Goal: Information Seeking & Learning: Learn about a topic

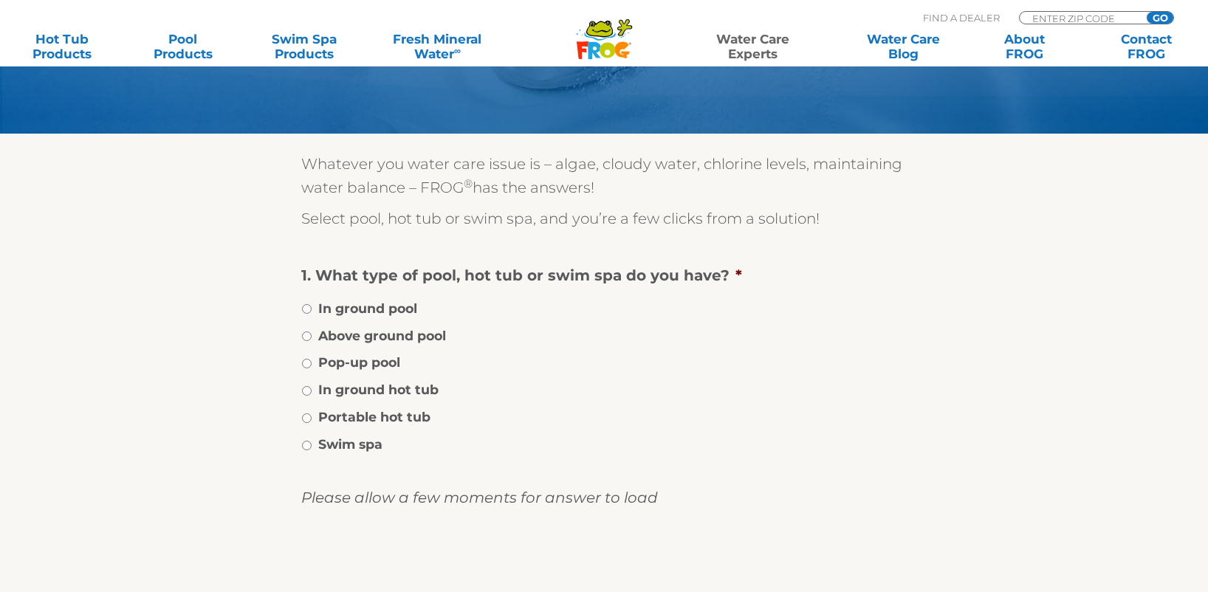
scroll to position [173, 0]
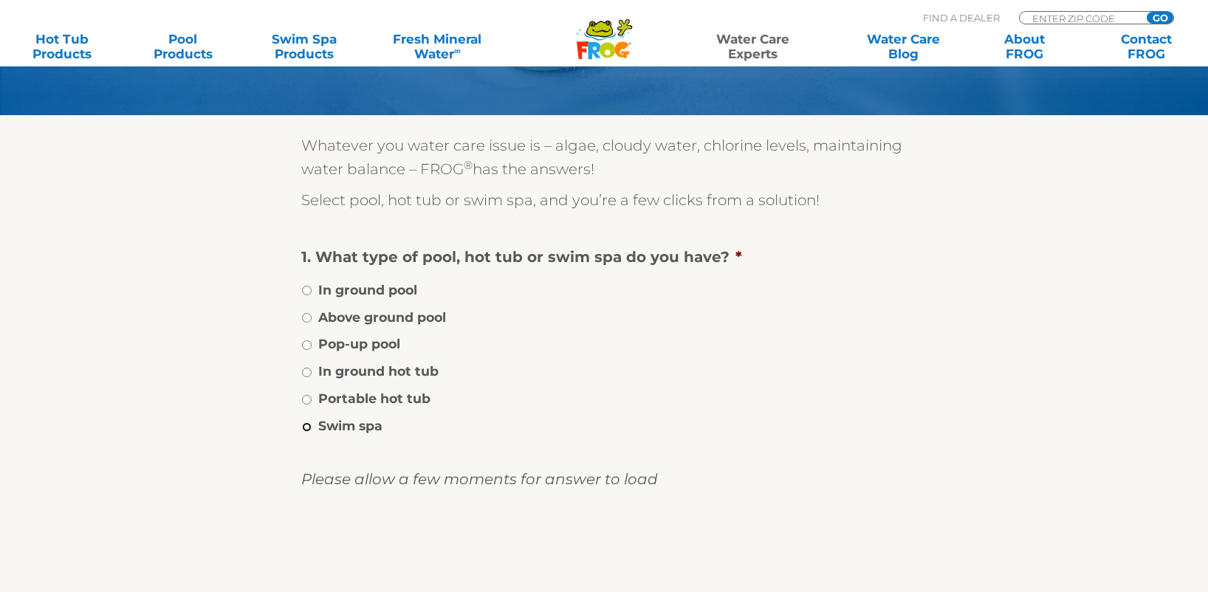
click at [306, 428] on input "Swim spa" at bounding box center [307, 427] width 10 height 10
radio input "true"
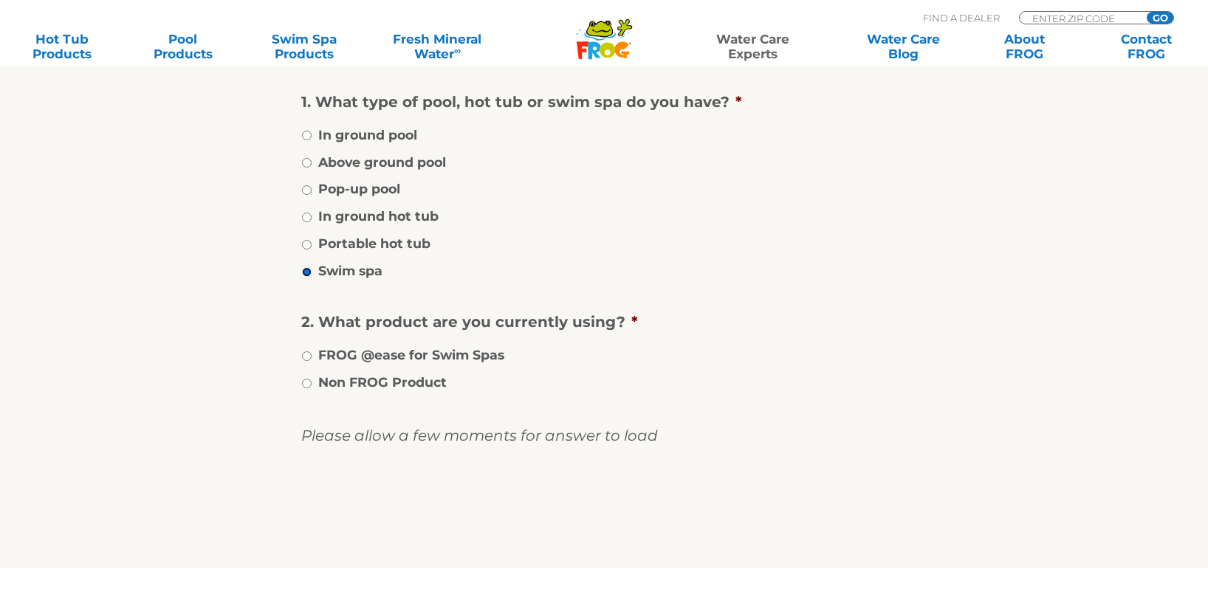
scroll to position [338, 0]
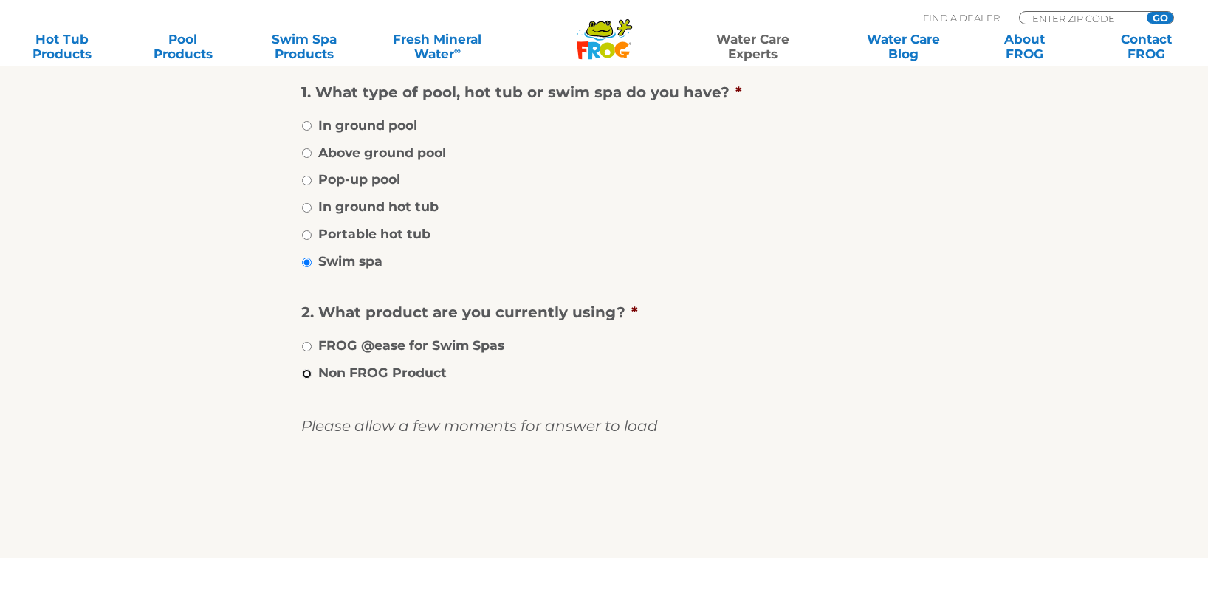
click at [308, 373] on input "Non FROG Product" at bounding box center [307, 374] width 10 height 10
radio input "true"
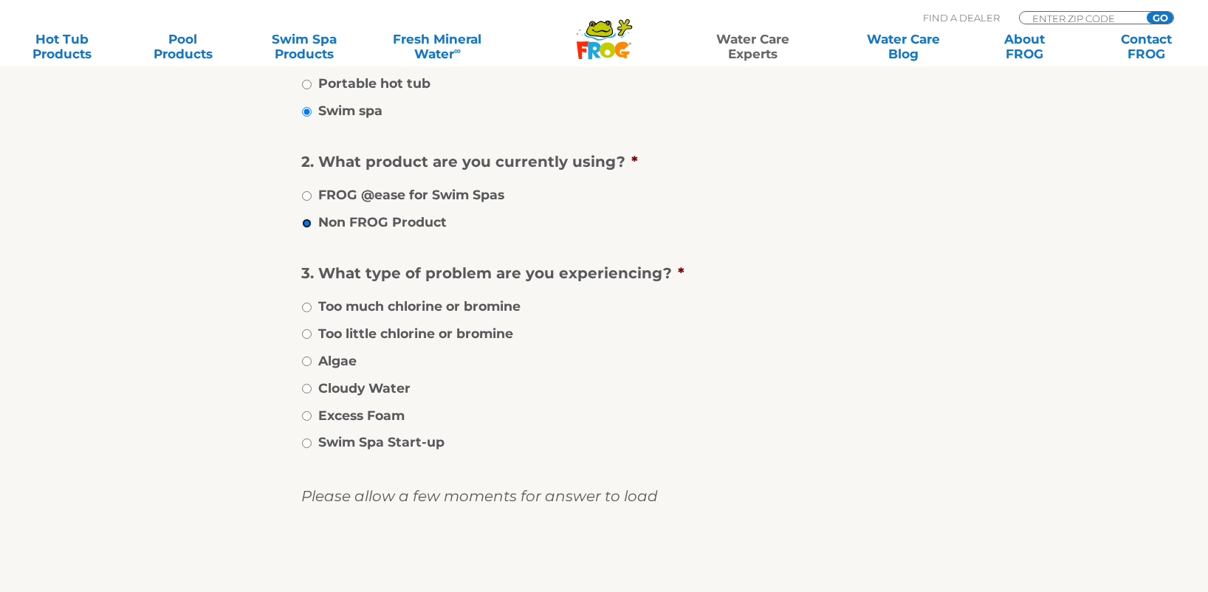
scroll to position [508, 0]
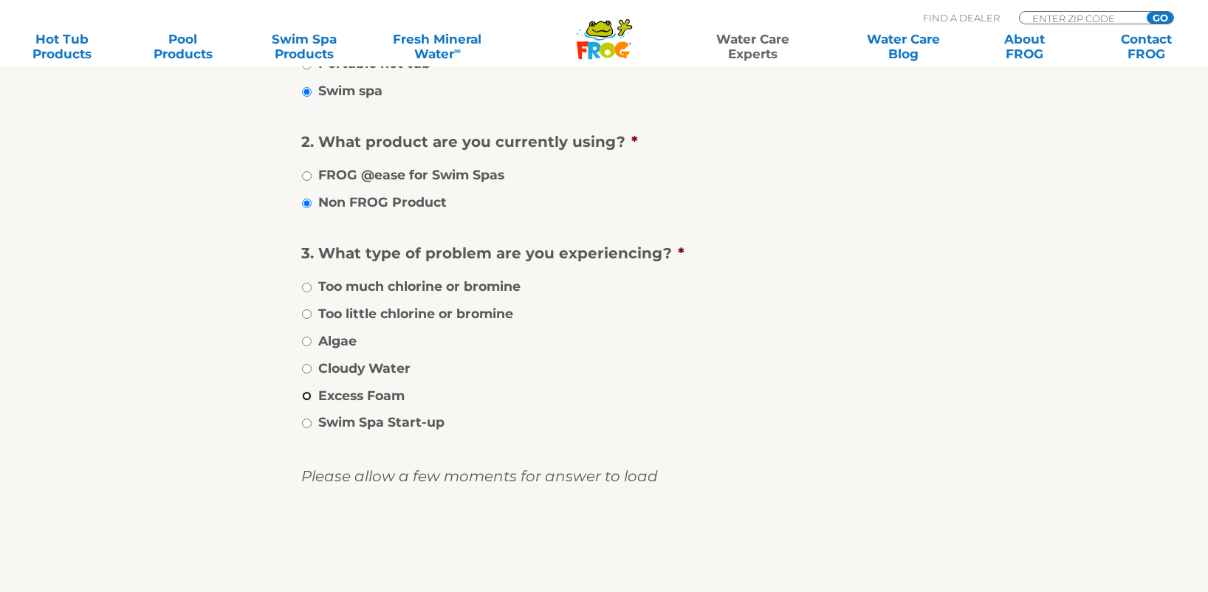
click at [306, 394] on input "Excess Foam" at bounding box center [307, 396] width 10 height 10
radio input "true"
click at [604, 541] on input "image" at bounding box center [604, 553] width 0 height 47
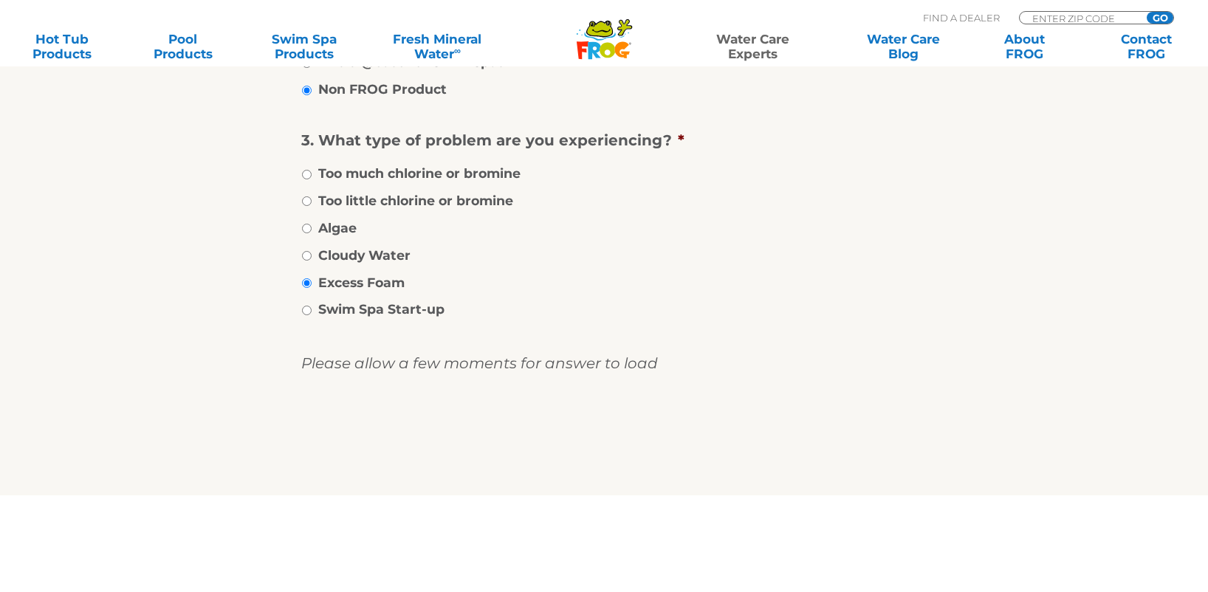
scroll to position [623, 0]
click at [604, 439] on input "image" at bounding box center [604, 438] width 0 height 47
